Goal: Transaction & Acquisition: Download file/media

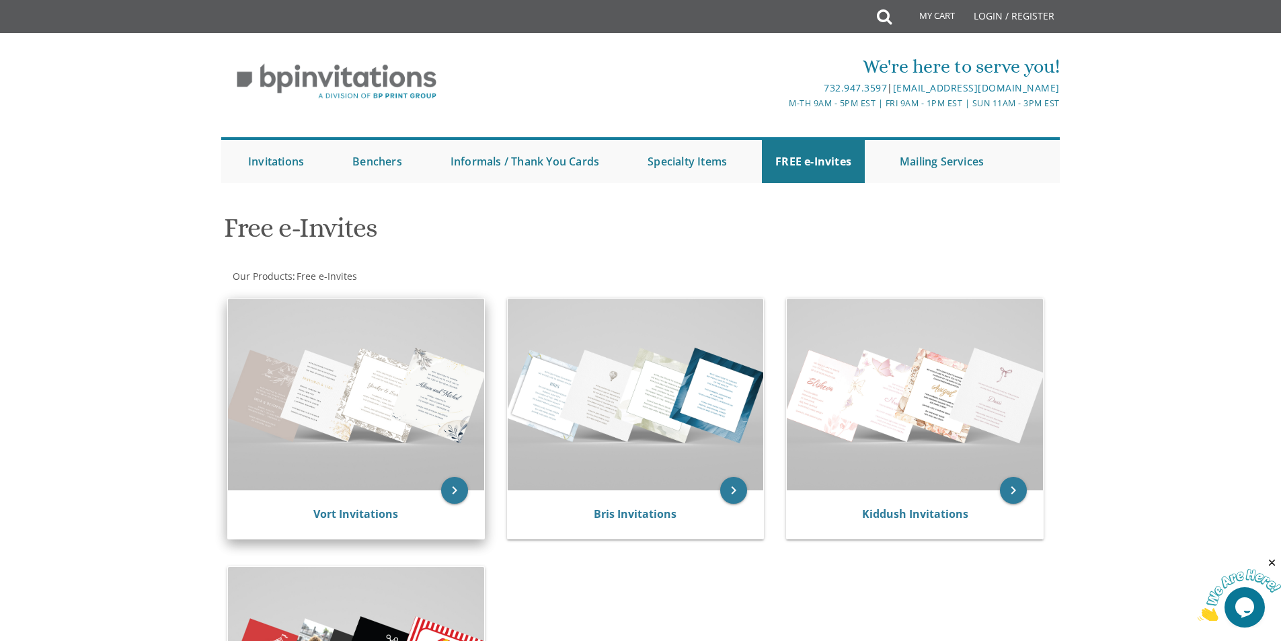
click at [406, 365] on img at bounding box center [356, 395] width 256 height 192
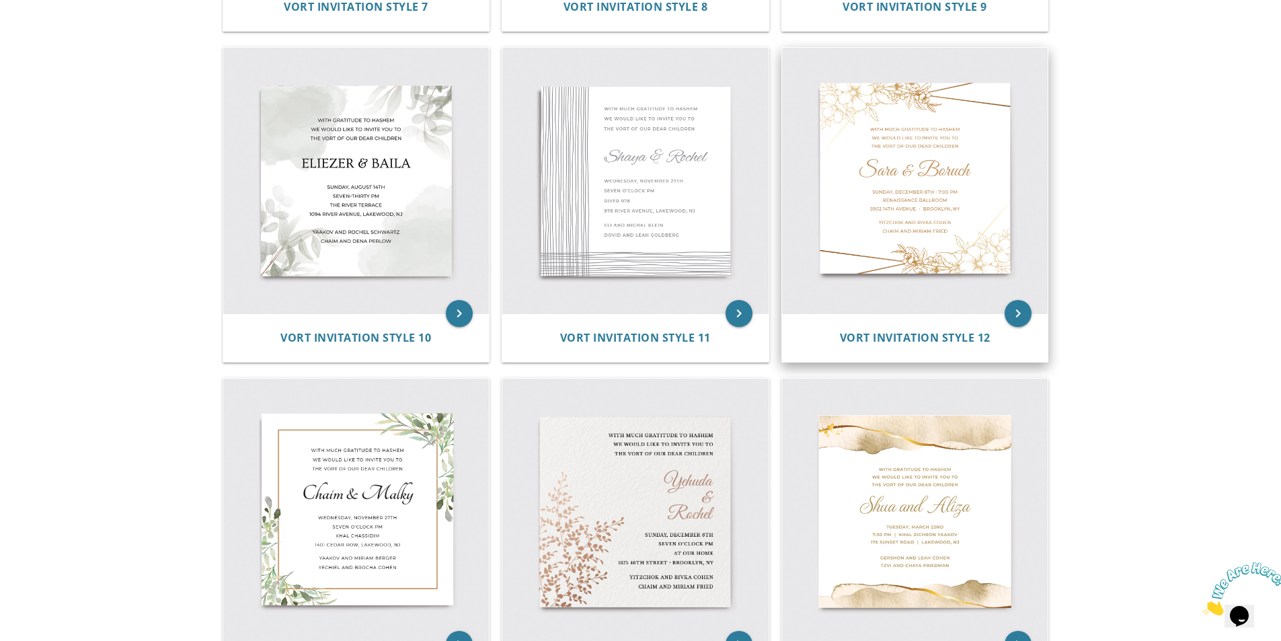
scroll to position [1210, 0]
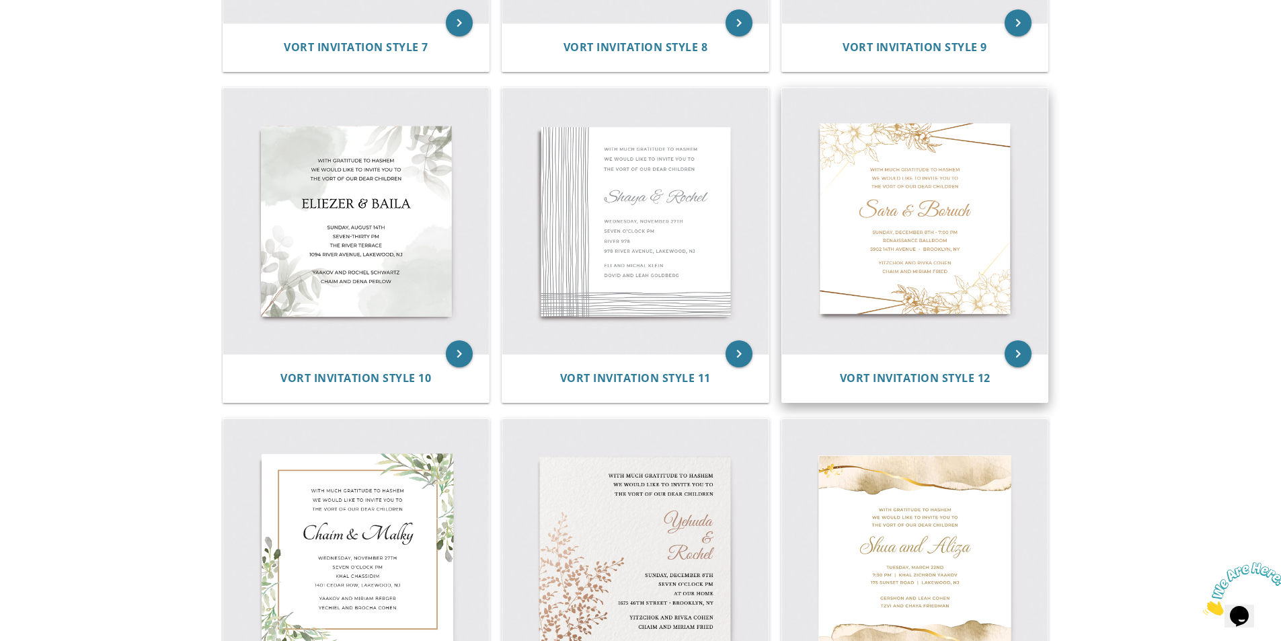
click at [913, 198] on img at bounding box center [915, 221] width 266 height 266
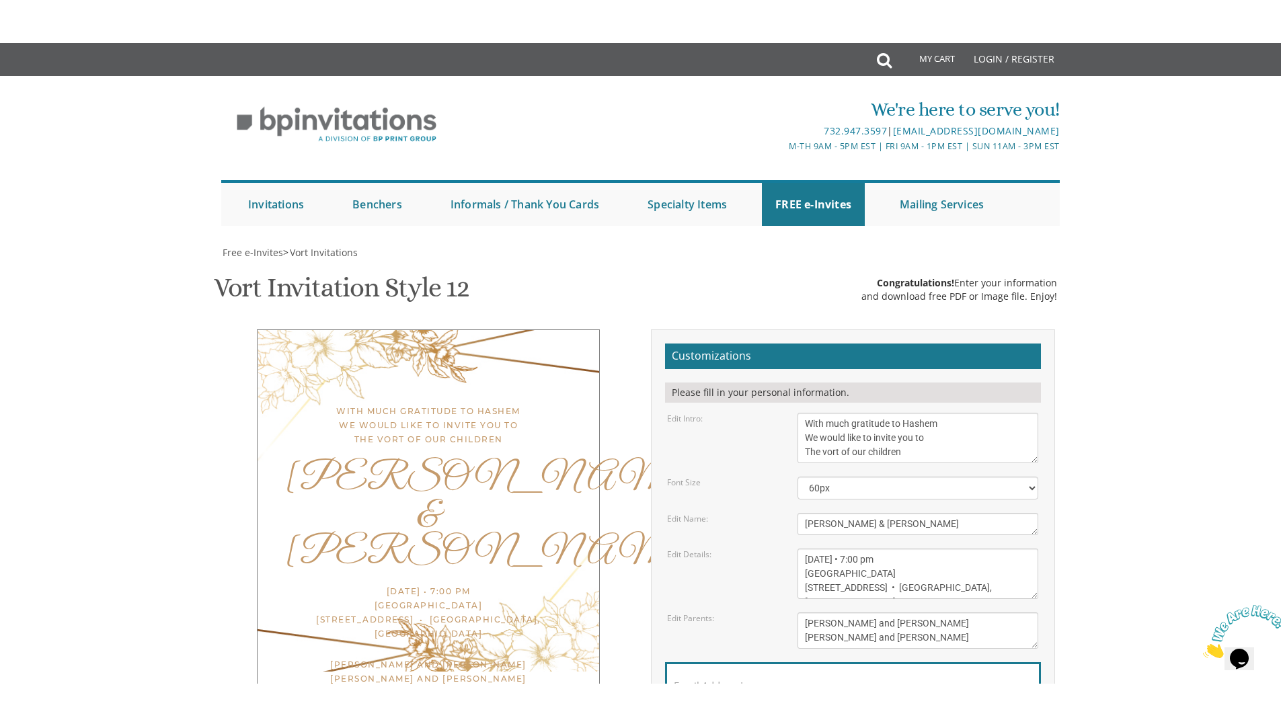
scroll to position [202, 0]
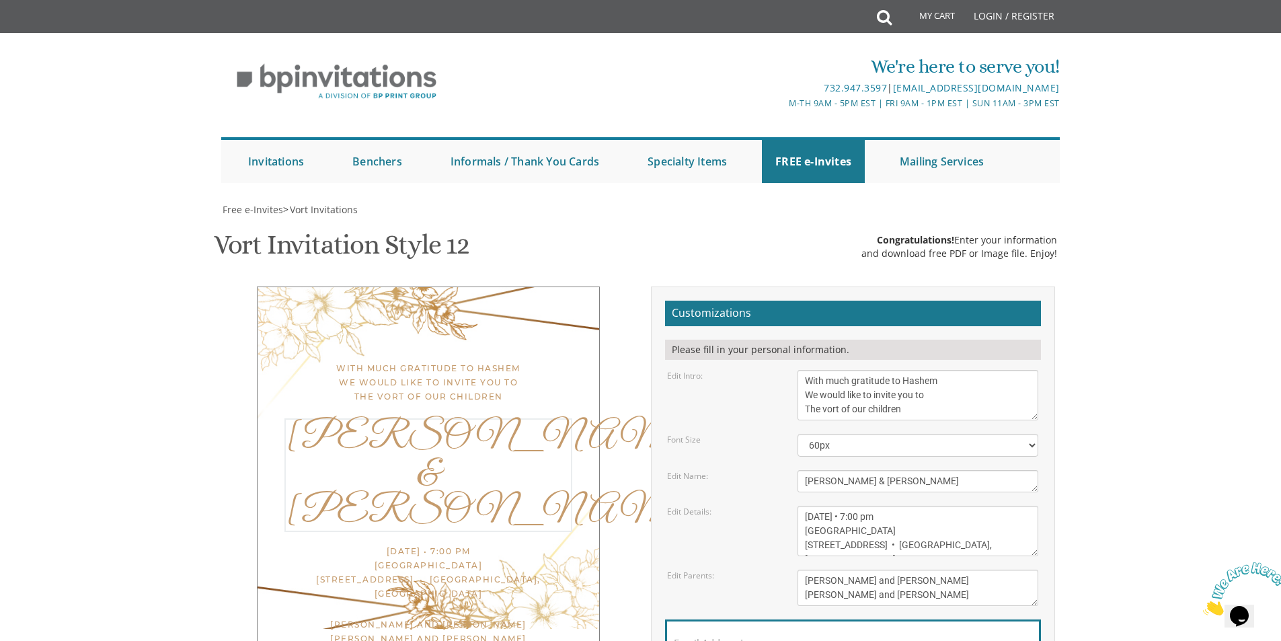
drag, startPoint x: 906, startPoint y: 275, endPoint x: 802, endPoint y: 282, distance: 103.8
click at [802, 470] on textarea "[PERSON_NAME] & [PERSON_NAME]" at bounding box center [918, 481] width 241 height 22
type textarea "Shamshy & [PERSON_NAME]"
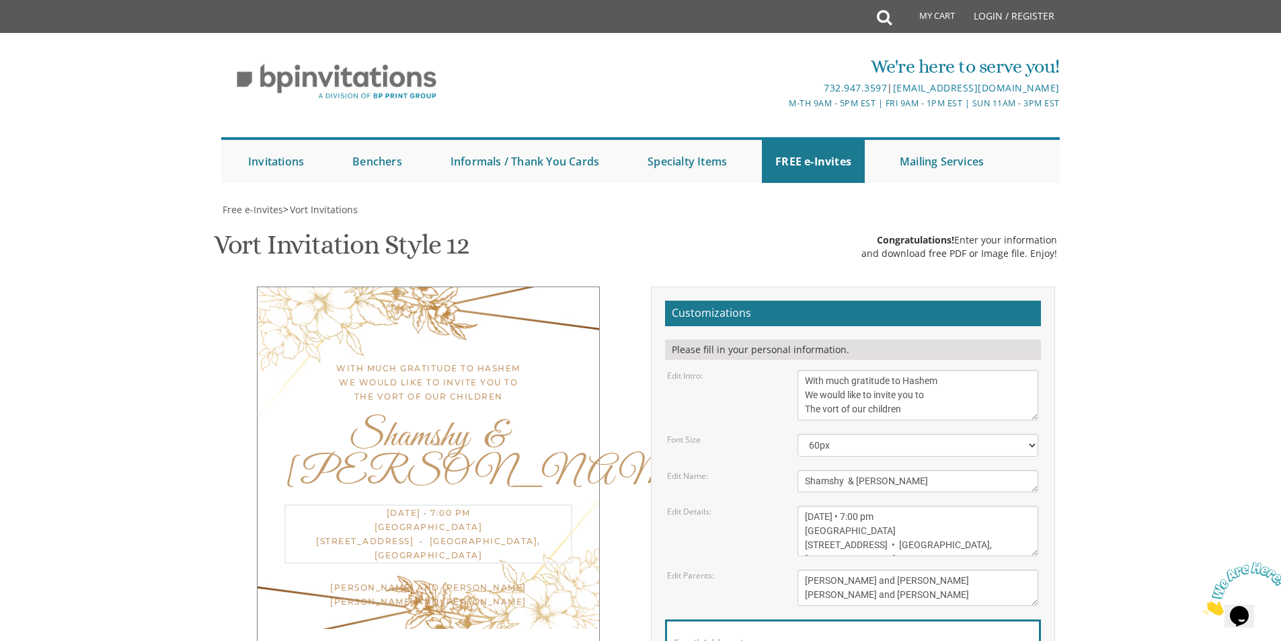
drag, startPoint x: 803, startPoint y: 313, endPoint x: 962, endPoint y: 350, distance: 163.0
click at [962, 506] on textarea "[DATE] • 7:00 pm [GEOGRAPHIC_DATA] [STREET_ADDRESS] • [GEOGRAPHIC_DATA], [GEOGR…" at bounding box center [918, 531] width 241 height 50
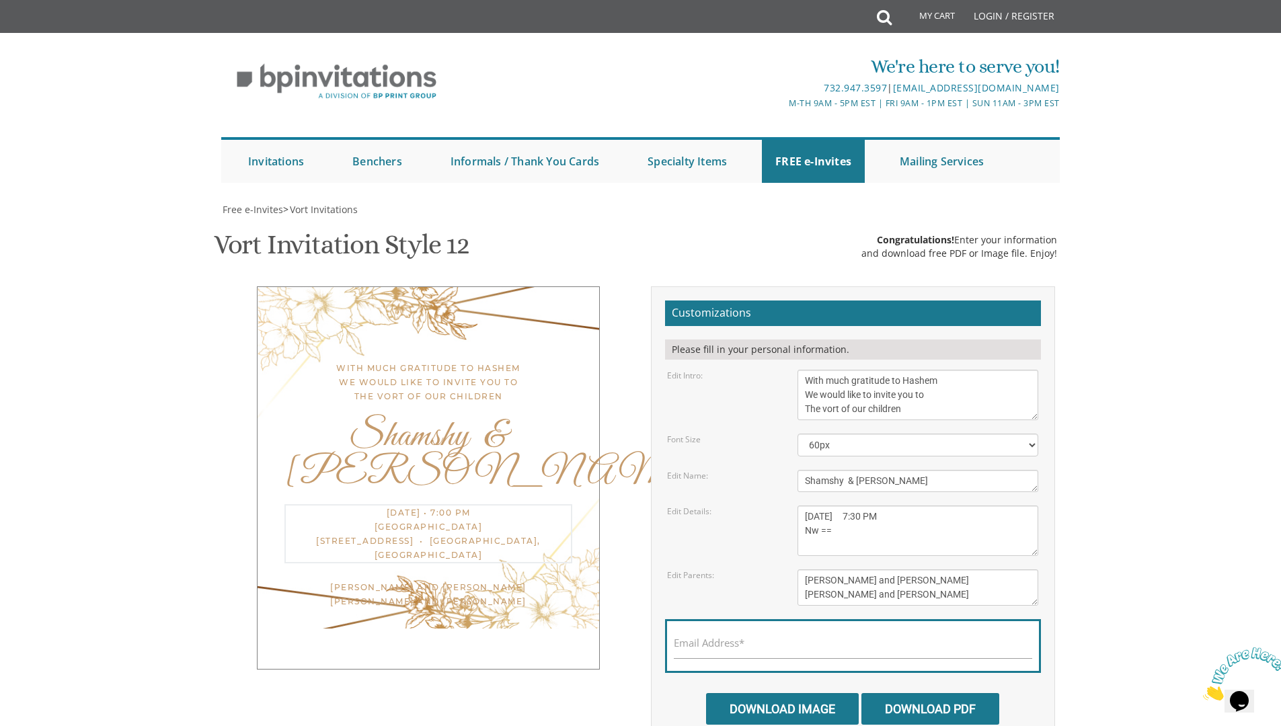
click at [916, 506] on textarea "[DATE] • 7:00 pm [GEOGRAPHIC_DATA] [STREET_ADDRESS] • [GEOGRAPHIC_DATA], [GEOGR…" at bounding box center [918, 531] width 241 height 50
type textarea "[DATE] 7:30 PM [GEOGRAPHIC_DATA] [STREET_ADDRESS]"
drag, startPoint x: 806, startPoint y: 514, endPoint x: 933, endPoint y: 550, distance: 131.4
click at [933, 550] on form "Customizations Please fill in your personal information. Edit Intro: With much …" at bounding box center [853, 513] width 376 height 424
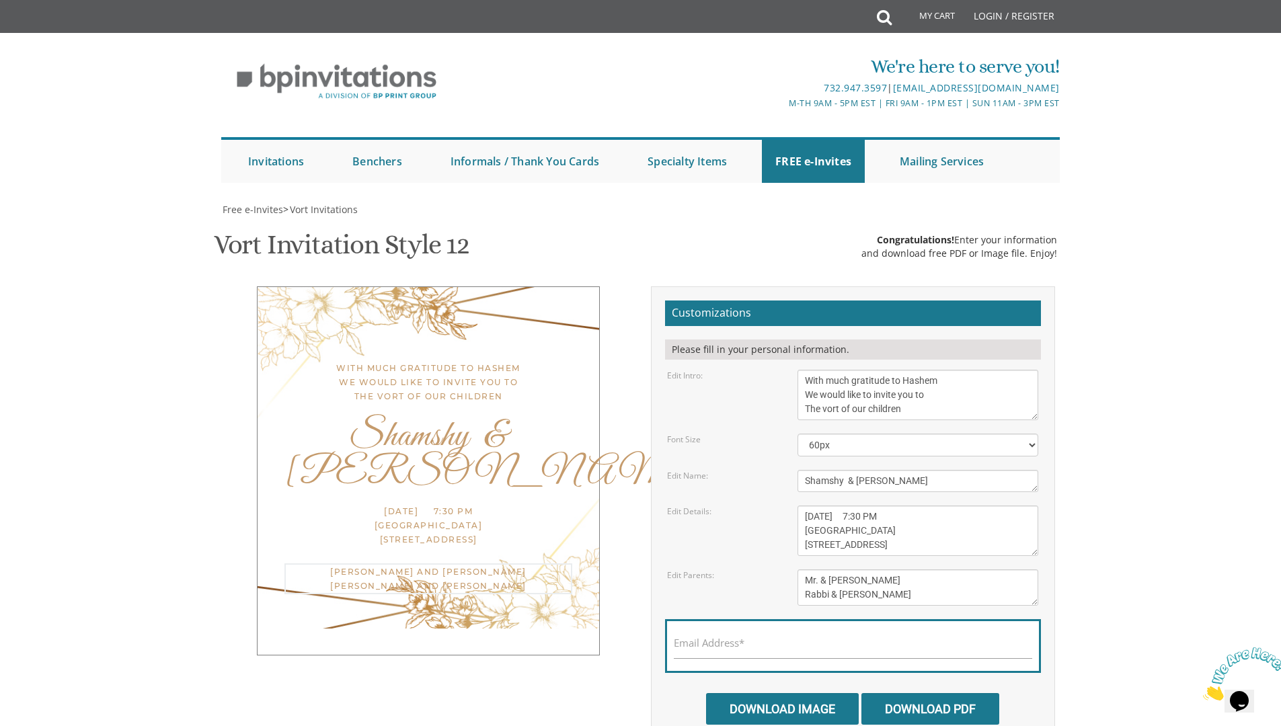
type textarea "Mr. & Mrs. Yanky Horowicz Rabbi & Mrs. Nosson Tzvi Weiss"
click at [819, 640] on input "Email Address*" at bounding box center [853, 650] width 358 height 17
type input "bailakatz2005@gmail.com"
click at [804, 640] on input "Download Image" at bounding box center [782, 709] width 153 height 32
click at [802, 640] on input "Download Image" at bounding box center [782, 709] width 153 height 32
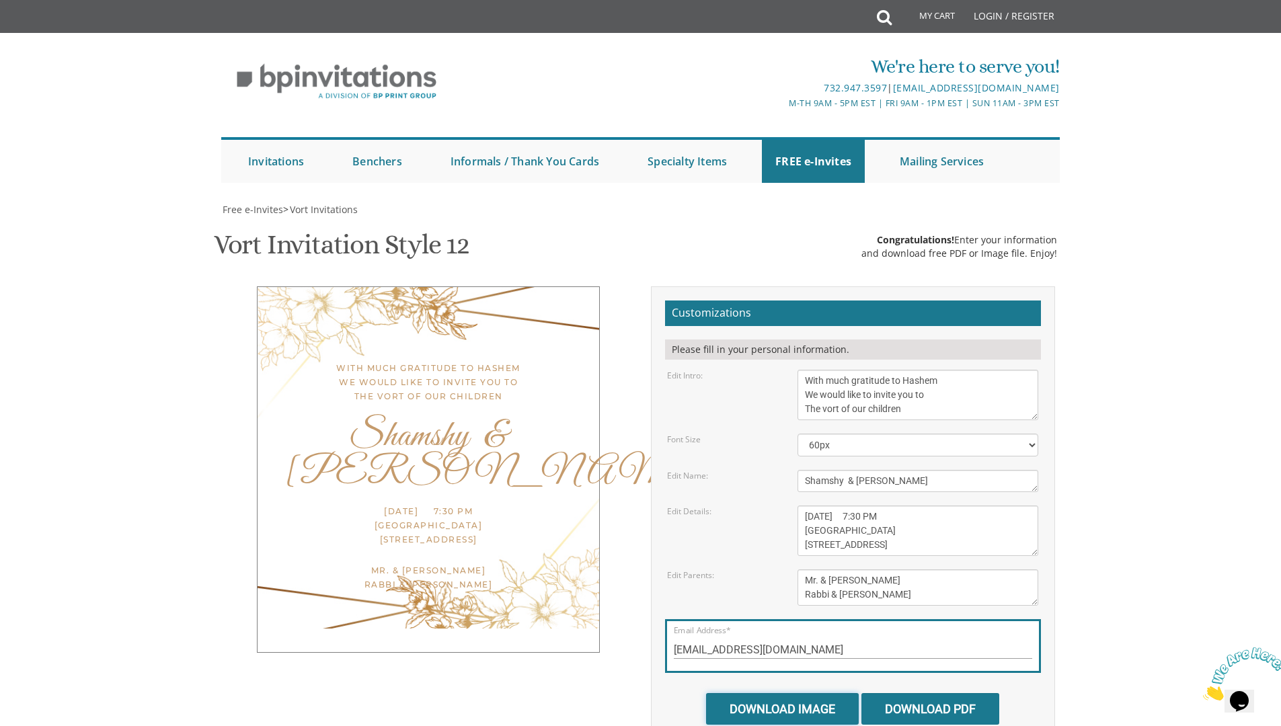
click at [835, 640] on input "Download Image" at bounding box center [782, 709] width 153 height 32
click at [819, 640] on input "Download Image" at bounding box center [782, 709] width 153 height 32
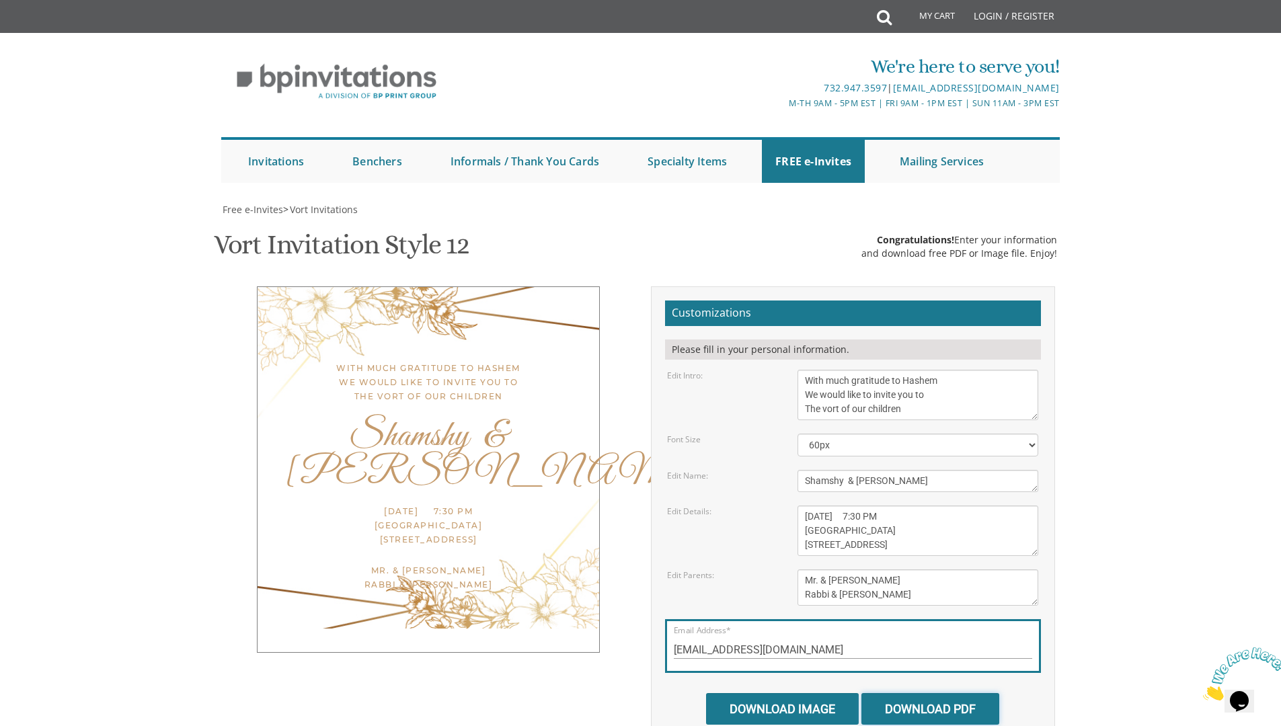
click at [949, 640] on input "Download PDF" at bounding box center [930, 709] width 138 height 32
click at [786, 640] on input "Download Image" at bounding box center [782, 709] width 153 height 32
click at [711, 640] on input "Download Image" at bounding box center [782, 709] width 153 height 32
click at [1195, 171] on div "We're here to serve you! 732.947.3597 | invitations@bpprintgroup.com M-Th 9am -…" at bounding box center [640, 115] width 1281 height 150
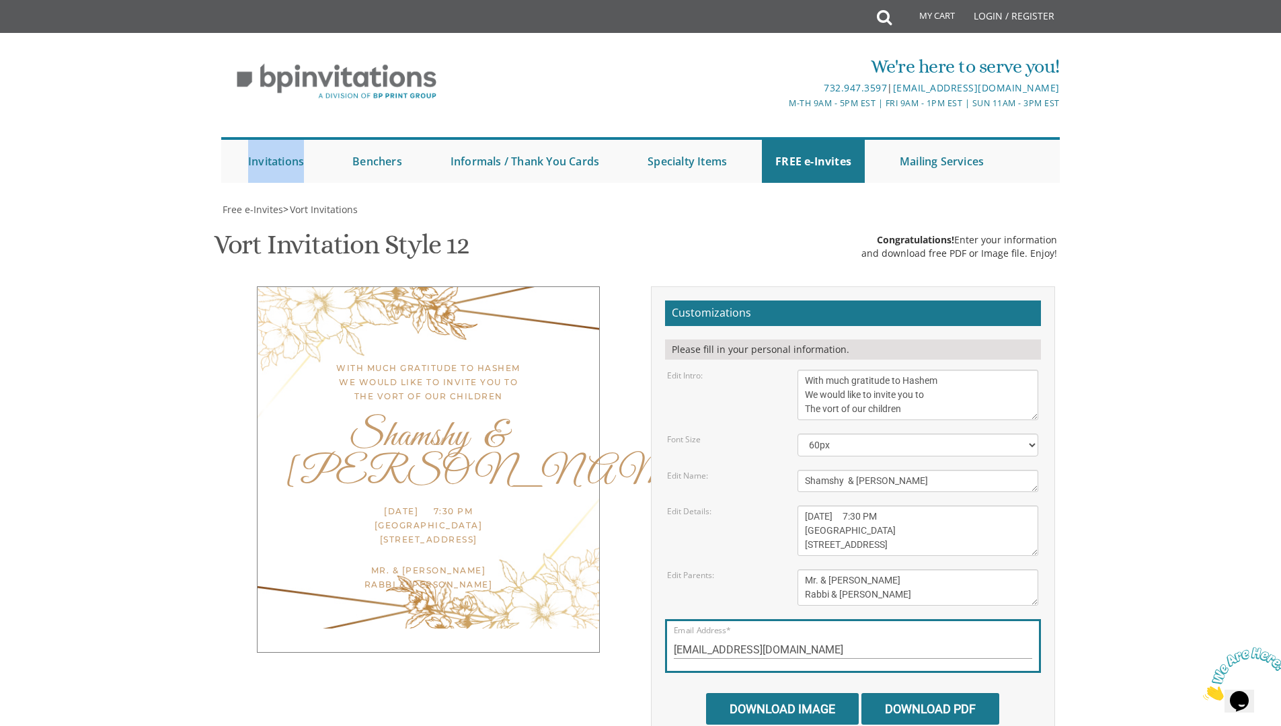
click at [1195, 171] on div "We're here to serve you! 732.947.3597 | invitations@bpprintgroup.com M-Th 9am -…" at bounding box center [640, 115] width 1281 height 150
click at [188, 367] on body "My Cart Total: View Cart Item(s) Submit My Cart Total: View Cart Item(s) Login …" at bounding box center [640, 553] width 1281 height 1106
